Goal: Task Accomplishment & Management: Use online tool/utility

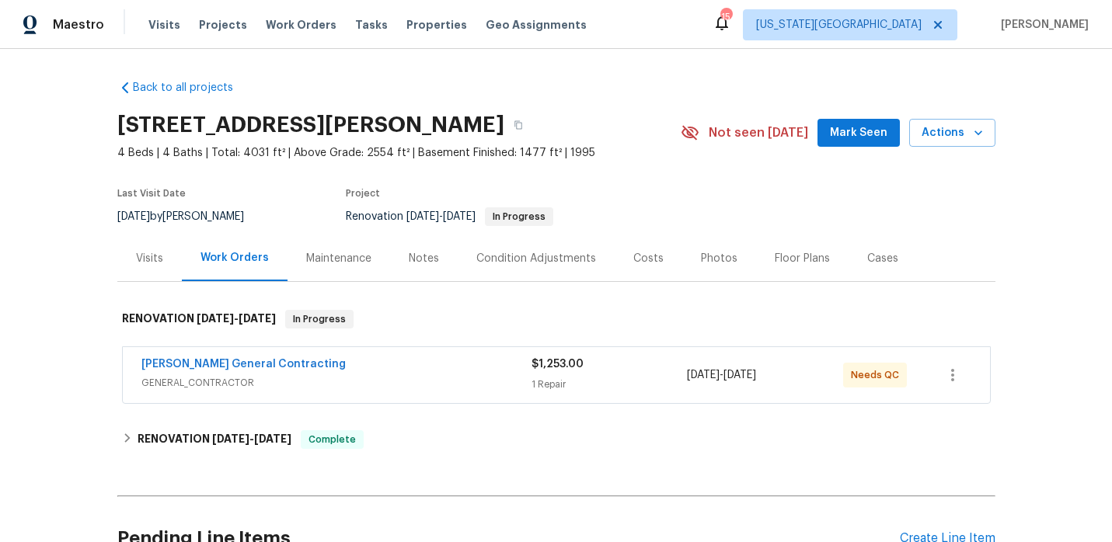
click at [103, 23] on div "Maestro Visits Projects Work Orders Tasks Properties Geo Assignments" at bounding box center [302, 24] width 605 height 31
click at [92, 25] on span "Maestro" at bounding box center [78, 25] width 51 height 16
